Goal: Book appointment/travel/reservation

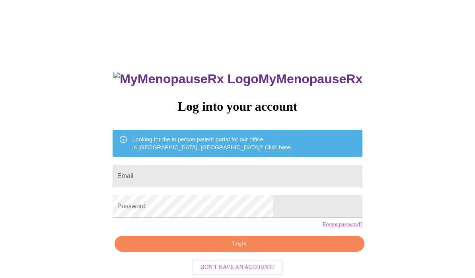
click at [275, 178] on input "Email" at bounding box center [238, 176] width 250 height 22
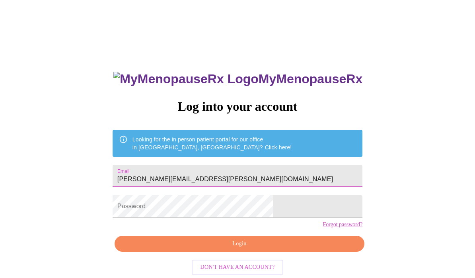
type input "[PERSON_NAME][EMAIL_ADDRESS][PERSON_NAME][DOMAIN_NAME]"
click at [270, 249] on span "Login" at bounding box center [240, 244] width 232 height 10
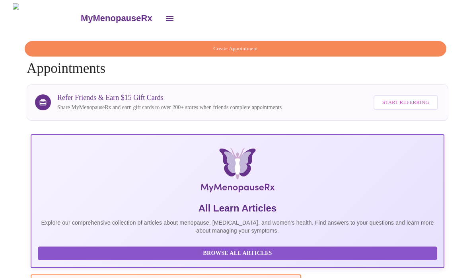
click at [262, 48] on span "Create Appointment" at bounding box center [235, 48] width 403 height 9
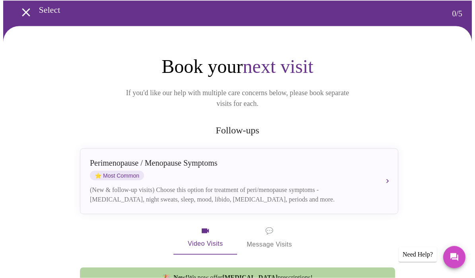
scroll to position [34, 0]
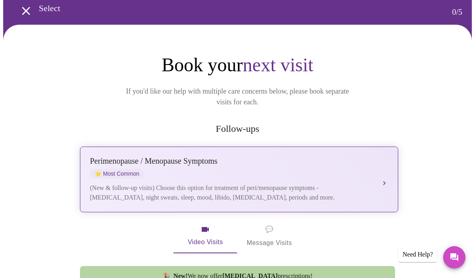
click at [354, 183] on div "(New & follow-up visits) Choose this option for treatment of peri/menopause sym…" at bounding box center [231, 192] width 282 height 19
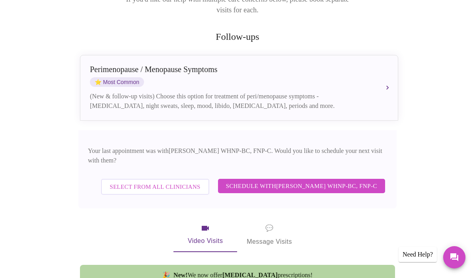
click at [327, 181] on span "Schedule with [PERSON_NAME] WHNP-BC, FNP-C" at bounding box center [301, 186] width 151 height 10
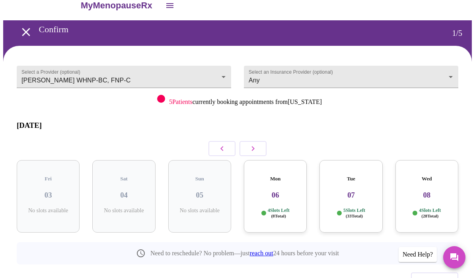
click at [290, 207] on p "4 Slots Left ( 8 Total)" at bounding box center [279, 213] width 22 height 12
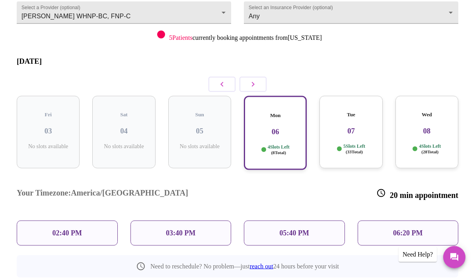
scroll to position [77, 0]
click at [66, 228] on p "02:40 PM" at bounding box center [67, 232] width 29 height 8
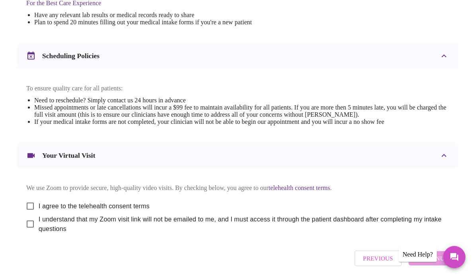
scroll to position [265, 0]
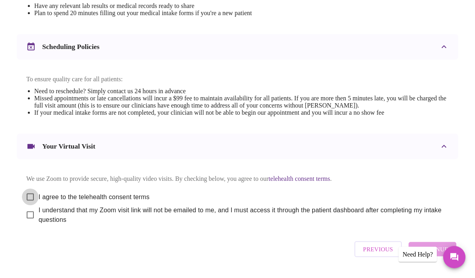
click at [26, 204] on input "I agree to the telehealth consent terms" at bounding box center [30, 197] width 17 height 17
checkbox input "true"
click at [29, 222] on input "I understand that my Zoom visit link will not be emailed to me, and I must acce…" at bounding box center [30, 214] width 17 height 17
checkbox input "true"
click at [439, 254] on span "Continue" at bounding box center [433, 249] width 32 height 10
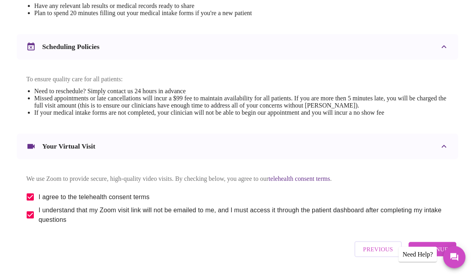
scroll to position [24, 0]
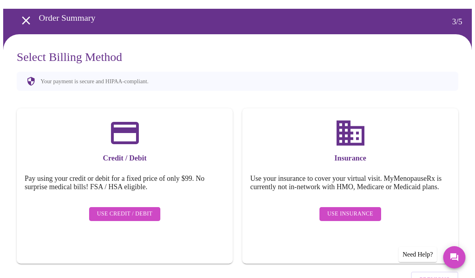
click at [121, 207] on button "Use Credit / Debit" at bounding box center [125, 214] width 72 height 14
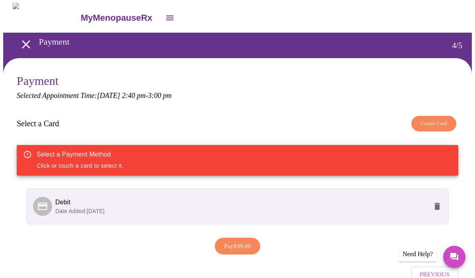
scroll to position [0, 0]
click at [403, 202] on span "Debit" at bounding box center [241, 202] width 372 height 10
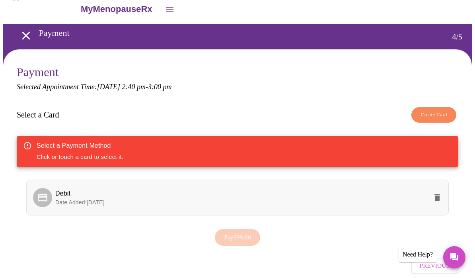
scroll to position [0, 0]
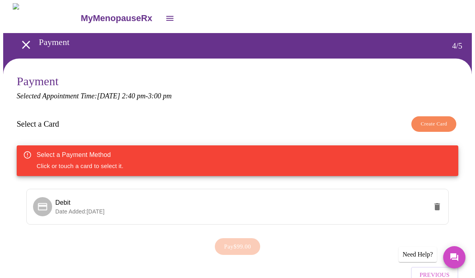
click at [436, 126] on span "Create Card" at bounding box center [434, 123] width 27 height 9
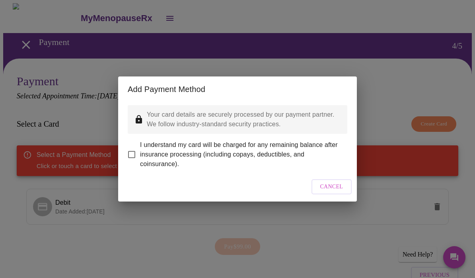
click at [137, 150] on input "I understand my card will be charged for any remaining balance after insurance …" at bounding box center [131, 154] width 17 height 17
checkbox input "true"
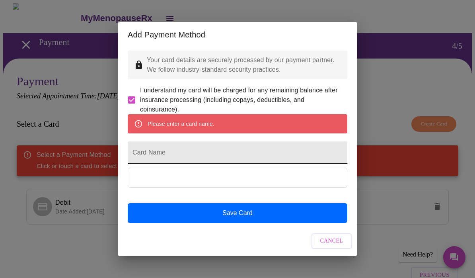
click at [150, 152] on input "Card Name" at bounding box center [238, 152] width 220 height 22
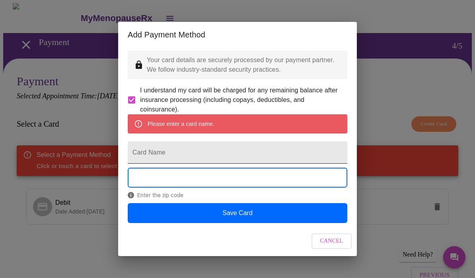
click at [274, 155] on input "Card Name" at bounding box center [238, 152] width 220 height 22
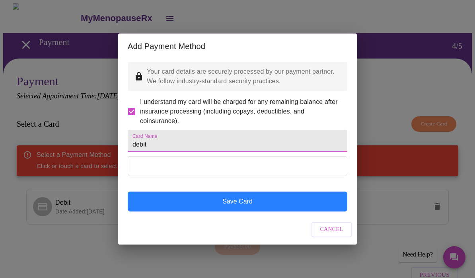
type input "debit"
click at [254, 211] on button "Save Card" at bounding box center [238, 201] width 220 height 20
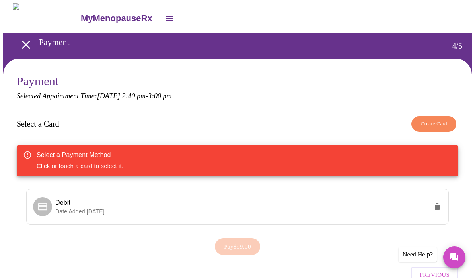
checkbox input "false"
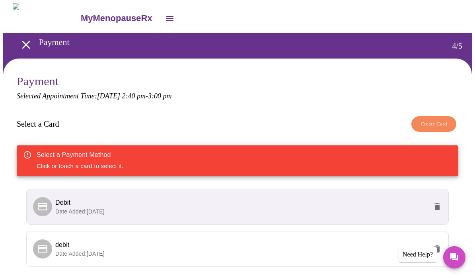
click at [398, 207] on p "Date Added: [DATE]" at bounding box center [241, 211] width 372 height 8
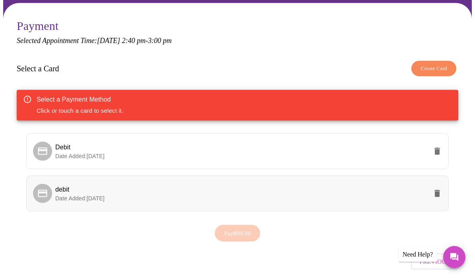
click at [50, 191] on div at bounding box center [44, 193] width 22 height 19
click at [48, 147] on div at bounding box center [42, 151] width 19 height 19
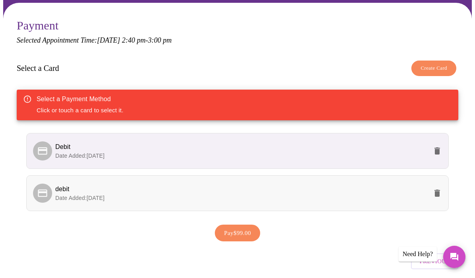
click at [440, 194] on icon "delete" at bounding box center [437, 193] width 6 height 7
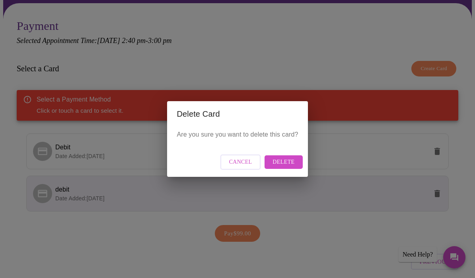
click at [292, 167] on span "Delete" at bounding box center [284, 162] width 22 height 10
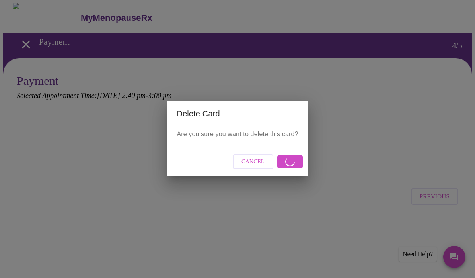
click at [259, 164] on span "Cancel" at bounding box center [252, 162] width 23 height 10
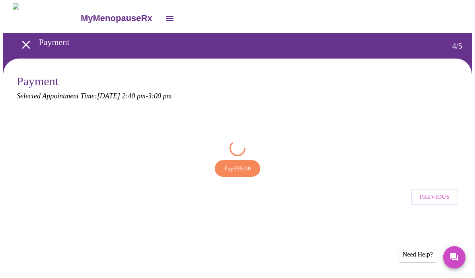
click at [241, 169] on span "Pay $99.00" at bounding box center [237, 168] width 27 height 10
click at [446, 196] on span "Previous" at bounding box center [435, 196] width 30 height 10
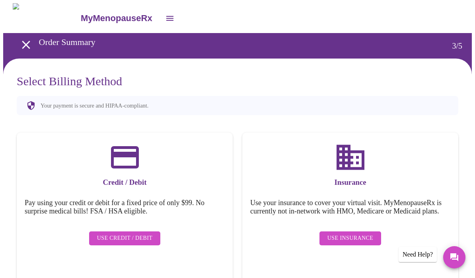
click at [359, 238] on span "Use Insurance" at bounding box center [350, 238] width 46 height 10
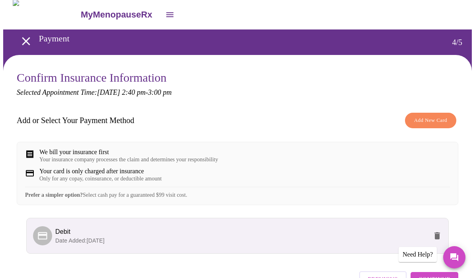
scroll to position [32, 0]
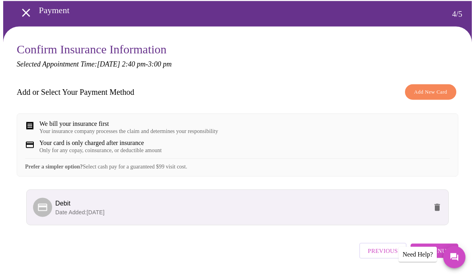
click at [447, 256] on span "Continue" at bounding box center [435, 250] width 32 height 10
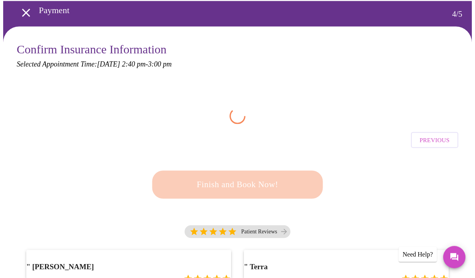
scroll to position [32, 0]
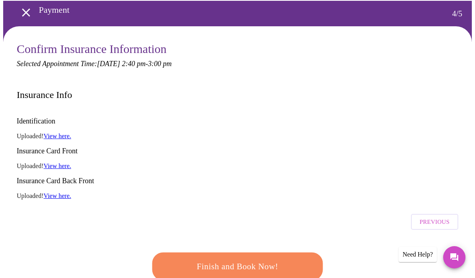
click at [288, 259] on span "Finish and Book Now!" at bounding box center [237, 266] width 147 height 15
